Goal: Navigation & Orientation: Go to known website

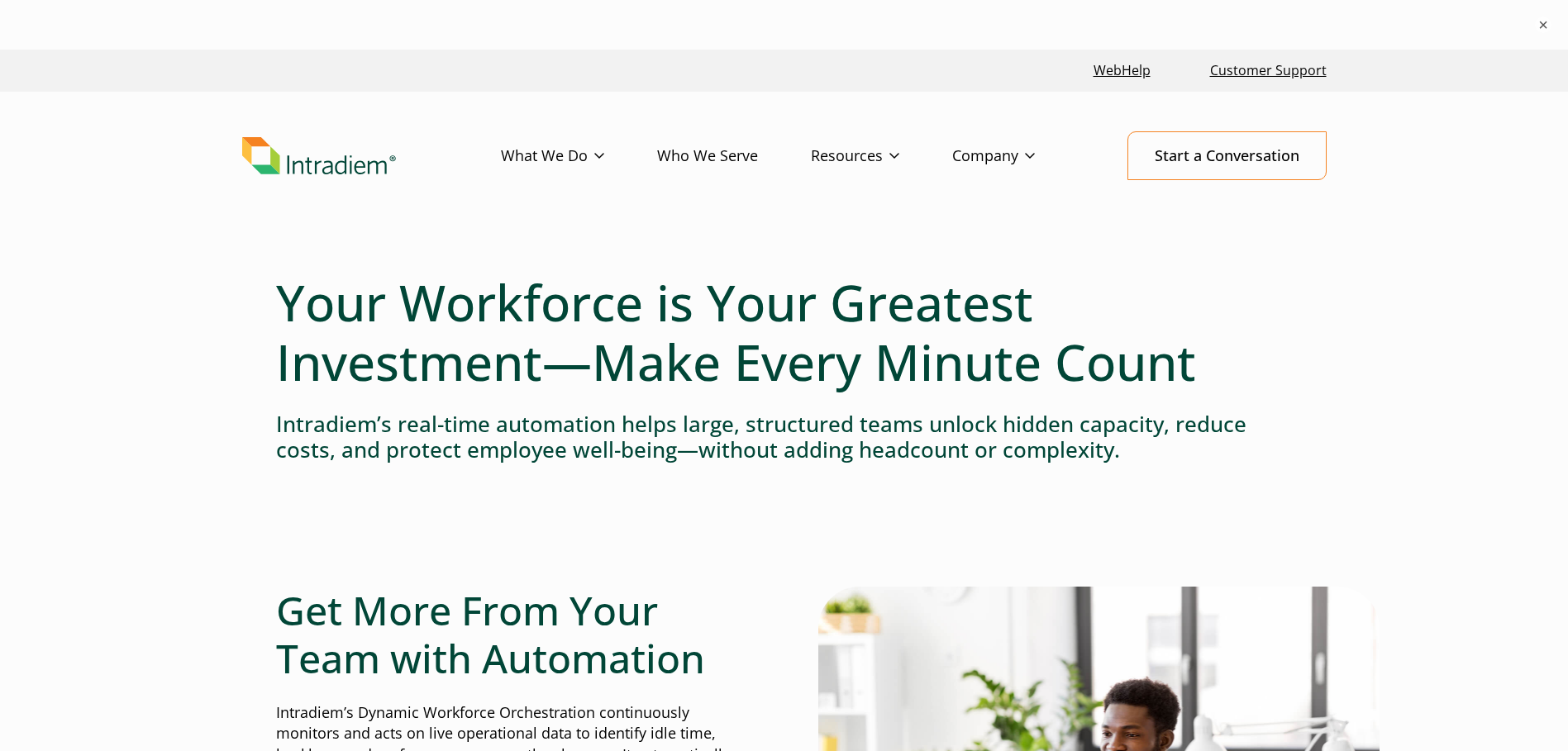
click at [306, 166] on img "Link to homepage of Intradiem" at bounding box center [319, 156] width 153 height 38
click at [307, 166] on img "Link to homepage of Intradiem" at bounding box center [319, 156] width 153 height 38
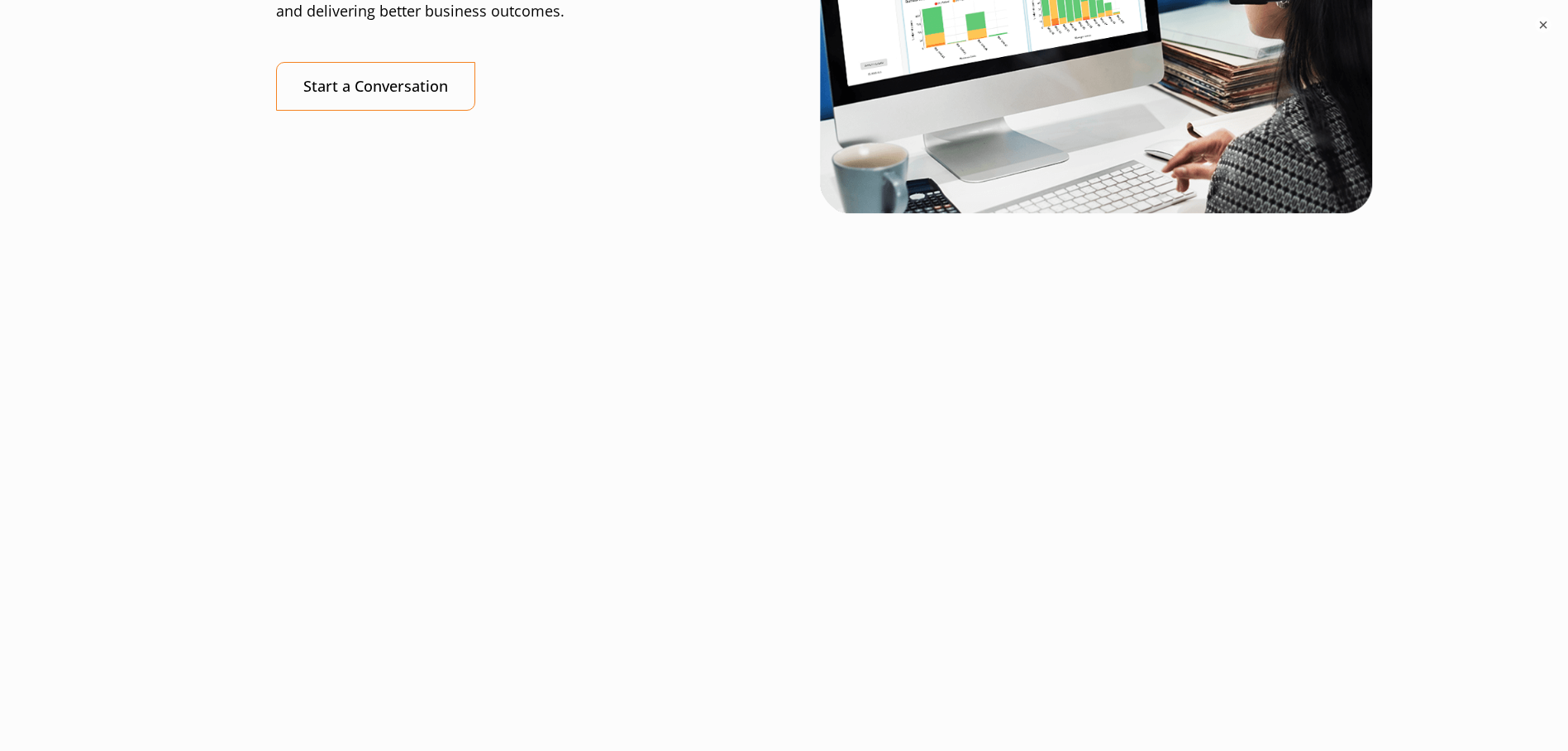
scroll to position [4544, 0]
